Goal: Transaction & Acquisition: Purchase product/service

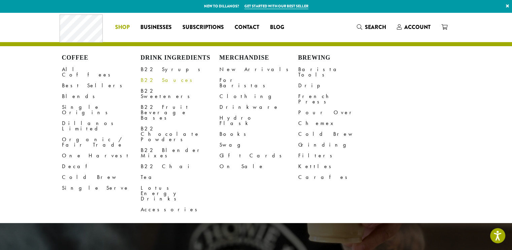
click at [155, 81] on link "B22 Sauces" at bounding box center [180, 80] width 79 height 11
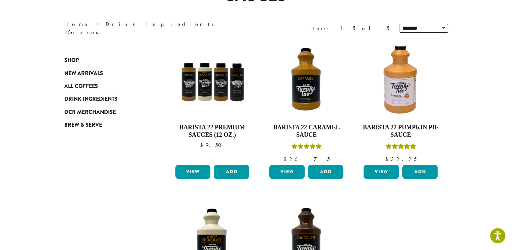
scroll to position [110, 0]
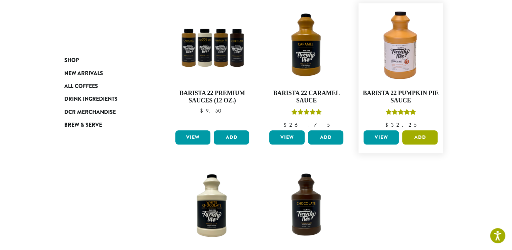
click at [421, 140] on button "Add" at bounding box center [419, 137] width 35 height 14
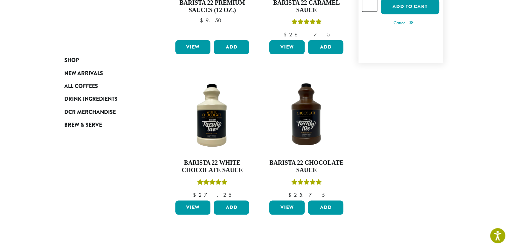
scroll to position [201, 0]
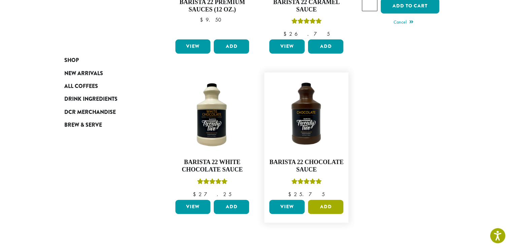
click at [326, 208] on button "Add" at bounding box center [325, 207] width 35 height 14
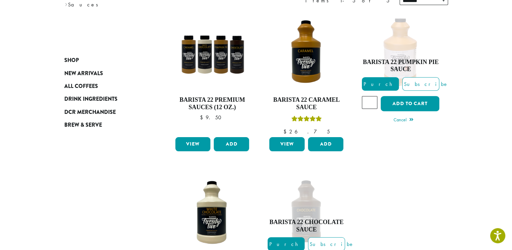
scroll to position [103, 0]
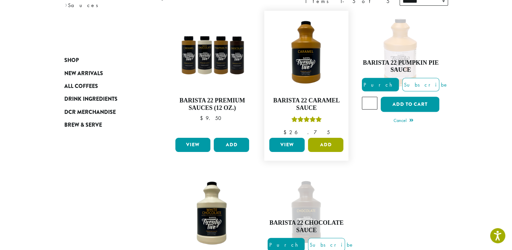
click at [321, 143] on button "Add" at bounding box center [325, 145] width 35 height 14
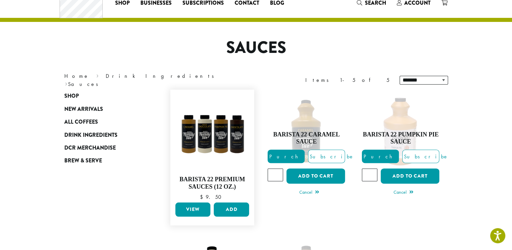
scroll to position [0, 0]
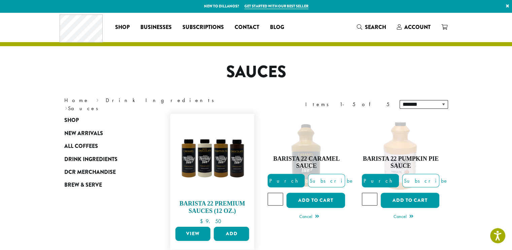
click at [194, 128] on img at bounding box center [211, 155] width 77 height 77
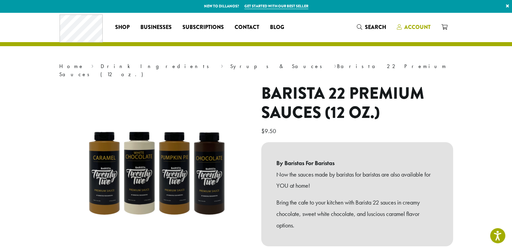
click at [412, 25] on span "Account" at bounding box center [417, 27] width 26 height 8
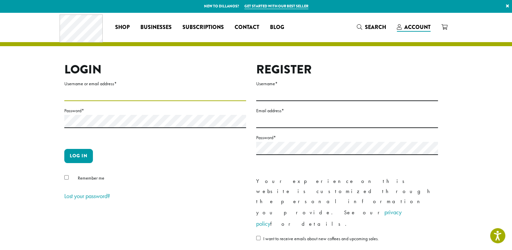
type input "**********"
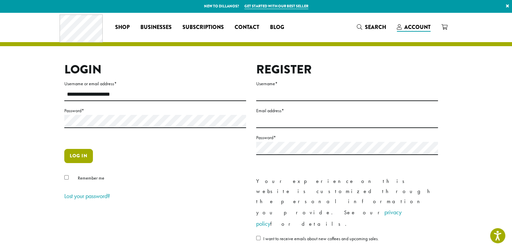
click at [78, 154] on button "Log in" at bounding box center [78, 156] width 29 height 14
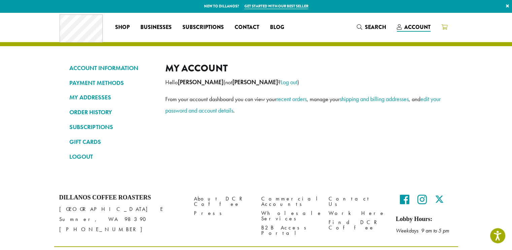
click at [446, 26] on icon at bounding box center [444, 26] width 6 height 5
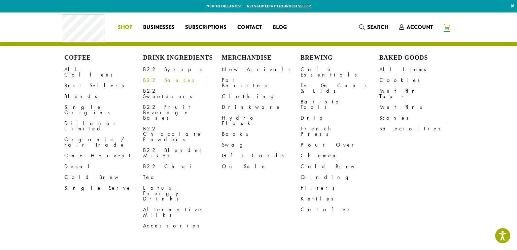
click at [152, 82] on link "B22 Sauces" at bounding box center [182, 80] width 79 height 11
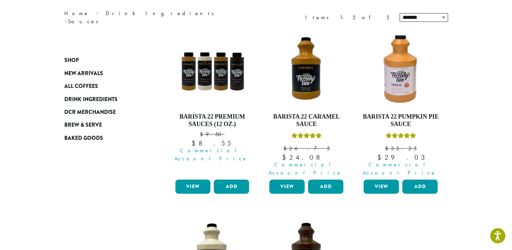
scroll to position [94, 0]
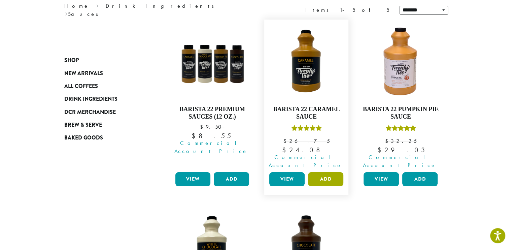
click at [326, 172] on button "Add" at bounding box center [325, 179] width 35 height 14
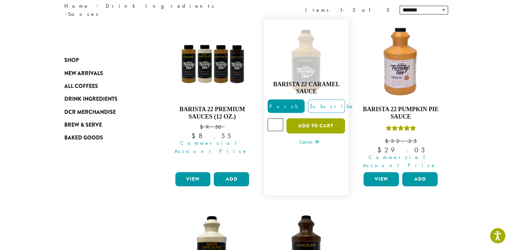
click at [313, 125] on button "Add to cart" at bounding box center [315, 125] width 59 height 15
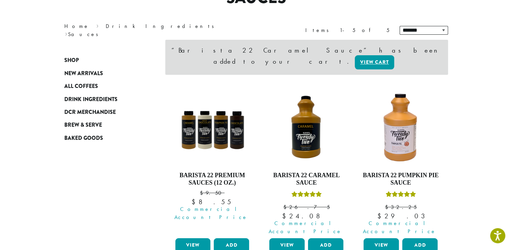
scroll to position [75, 0]
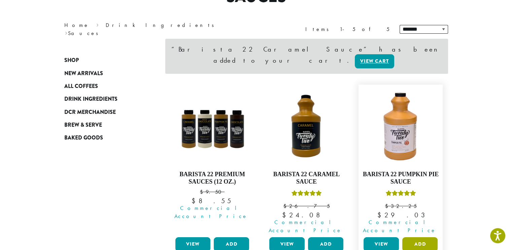
click at [421, 237] on button "Add" at bounding box center [419, 244] width 35 height 14
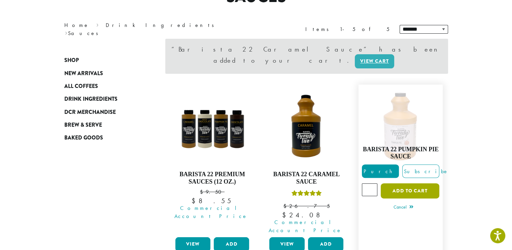
click at [404, 183] on button "Add to cart" at bounding box center [410, 190] width 59 height 15
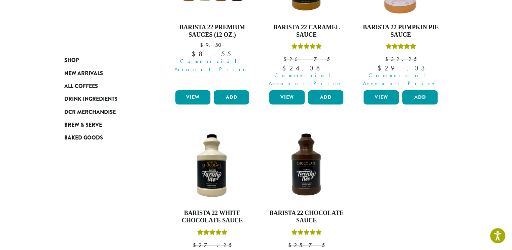
scroll to position [304, 0]
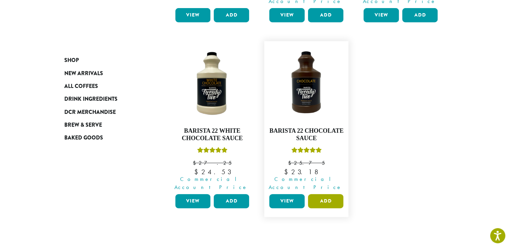
click at [321, 194] on button "Add" at bounding box center [325, 201] width 35 height 14
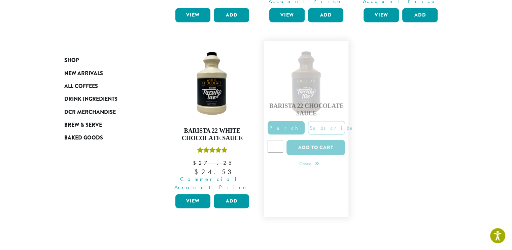
scroll to position [268, 0]
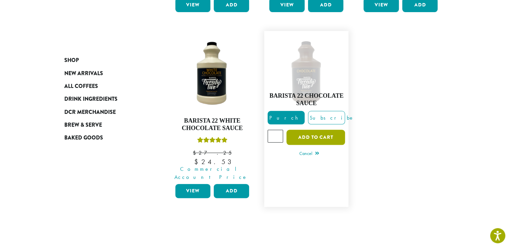
click at [316, 130] on button "Add to cart" at bounding box center [315, 137] width 59 height 15
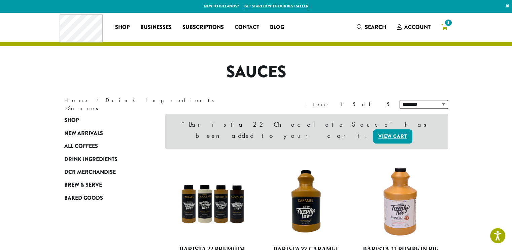
click at [448, 24] on span "3" at bounding box center [447, 22] width 9 height 9
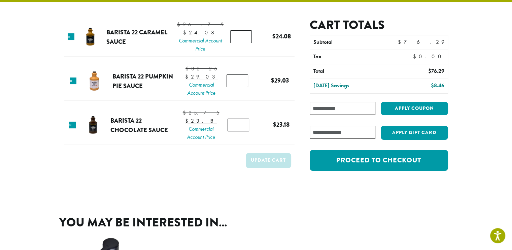
scroll to position [46, 0]
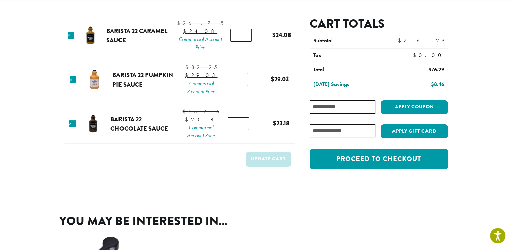
click at [241, 86] on input "*" at bounding box center [237, 79] width 22 height 13
click at [240, 86] on input "*" at bounding box center [237, 79] width 22 height 13
type input "**"
click at [264, 167] on button "Update cart" at bounding box center [268, 158] width 45 height 15
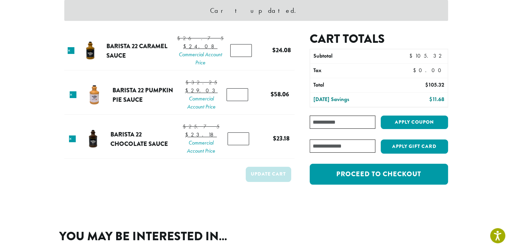
scroll to position [102, 0]
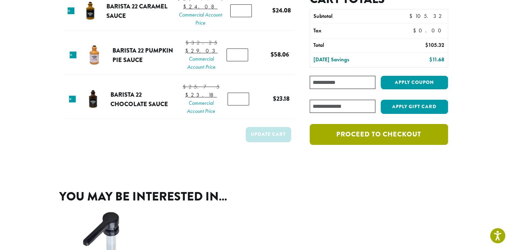
click at [349, 139] on link "Proceed to checkout" at bounding box center [379, 134] width 138 height 21
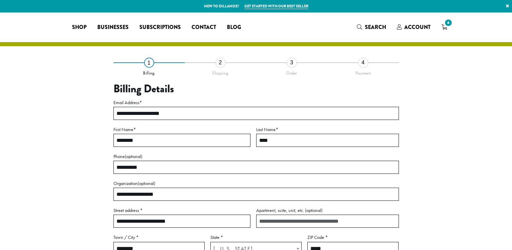
select select "**"
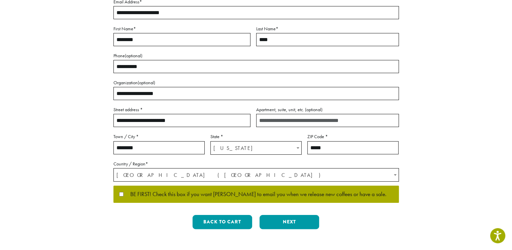
scroll to position [138, 0]
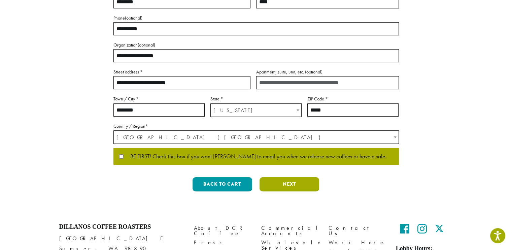
click at [285, 184] on button "Next" at bounding box center [289, 184] width 60 height 14
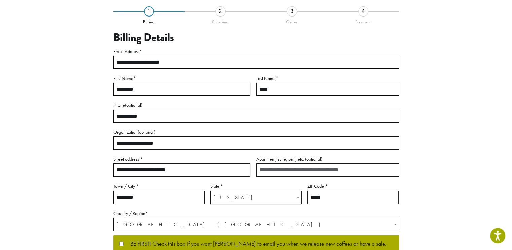
scroll to position [34, 0]
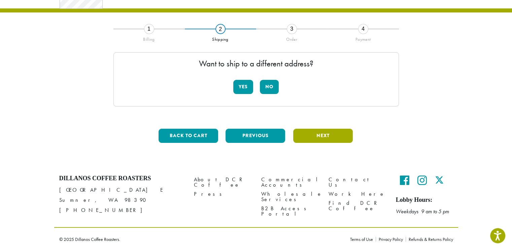
click at [324, 135] on button "Next" at bounding box center [323, 136] width 60 height 14
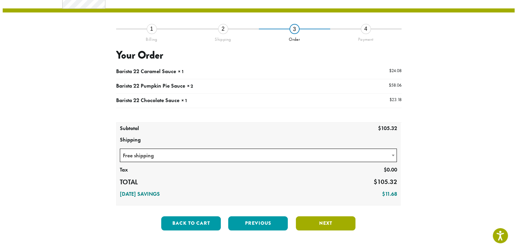
scroll to position [38, 0]
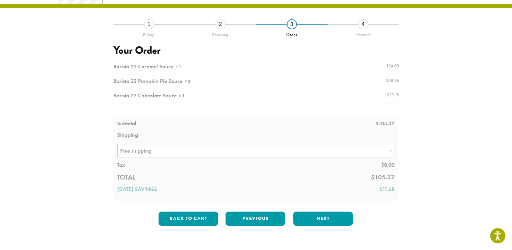
click at [390, 149] on div at bounding box center [255, 130] width 285 height 141
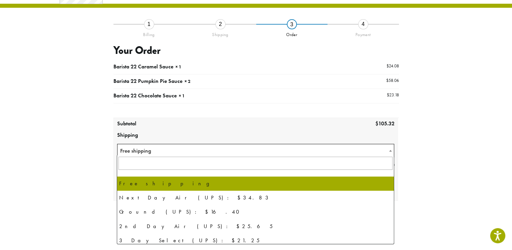
click at [388, 149] on span at bounding box center [390, 150] width 7 height 13
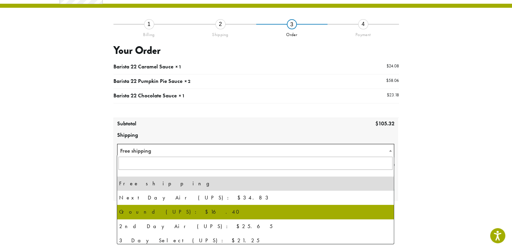
select select "********"
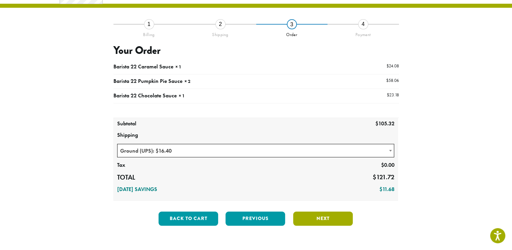
click at [315, 219] on button "Next" at bounding box center [323, 218] width 60 height 14
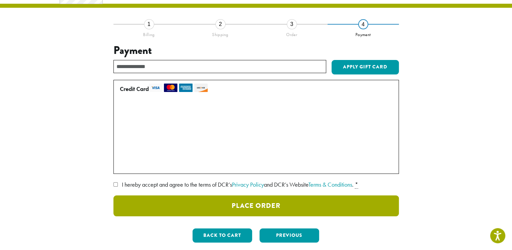
click at [237, 206] on button "Place Order" at bounding box center [255, 205] width 285 height 21
